Goal: Obtain resource: Download file/media

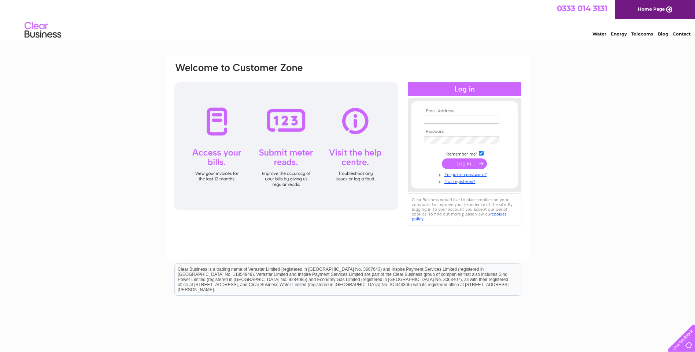
type input "accountspayable@careys.co"
drag, startPoint x: 0, startPoint y: 0, endPoint x: 462, endPoint y: 165, distance: 490.2
click at [462, 165] on input "submit" at bounding box center [464, 164] width 45 height 10
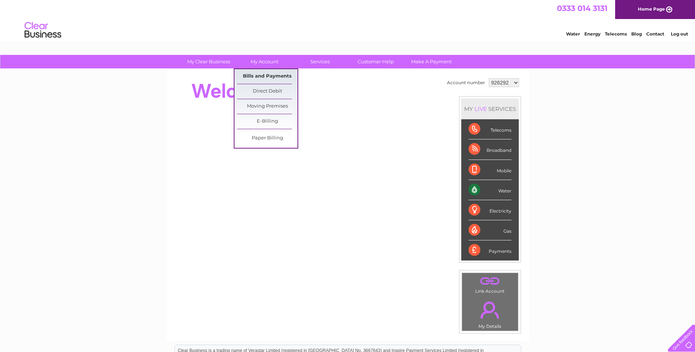
click at [265, 74] on link "Bills and Payments" at bounding box center [267, 76] width 60 height 15
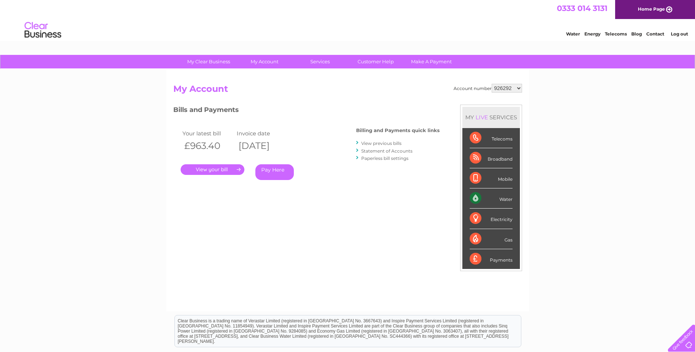
click at [380, 142] on link "View previous bills" at bounding box center [381, 143] width 40 height 5
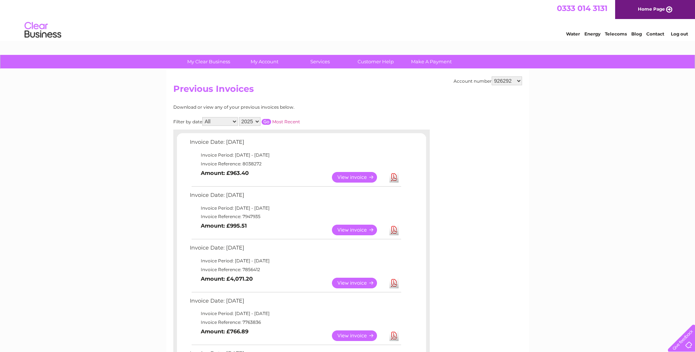
click at [351, 179] on link "View" at bounding box center [359, 177] width 54 height 11
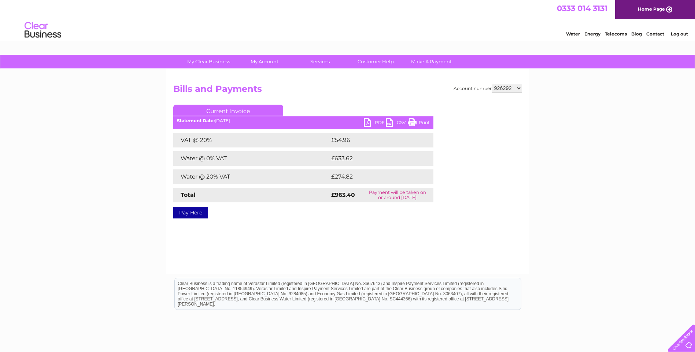
click at [370, 122] on link "PDF" at bounding box center [375, 123] width 22 height 11
